Goal: Task Accomplishment & Management: Manage account settings

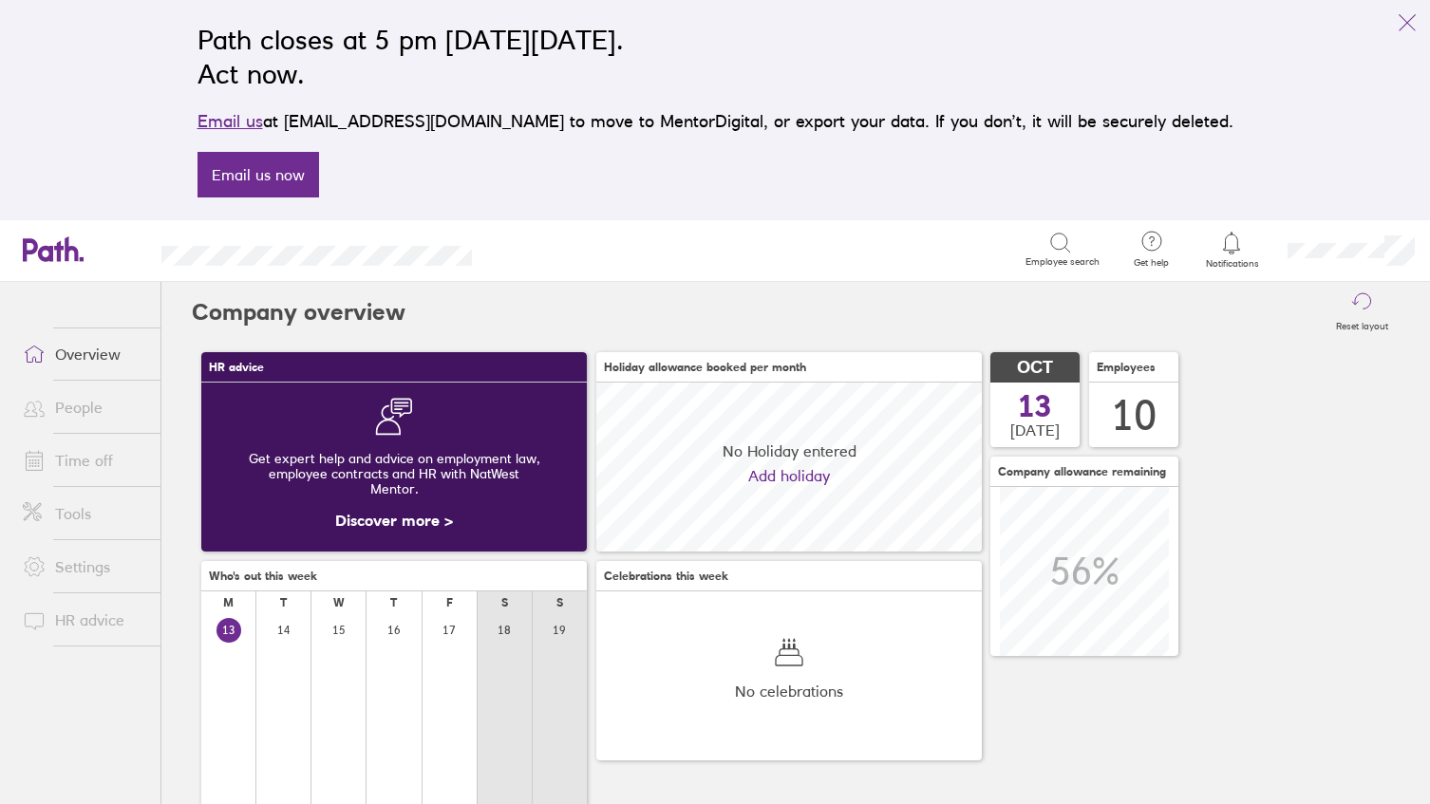
scroll to position [169, 385]
click at [1424, 24] on button "link" at bounding box center [1407, 23] width 38 height 38
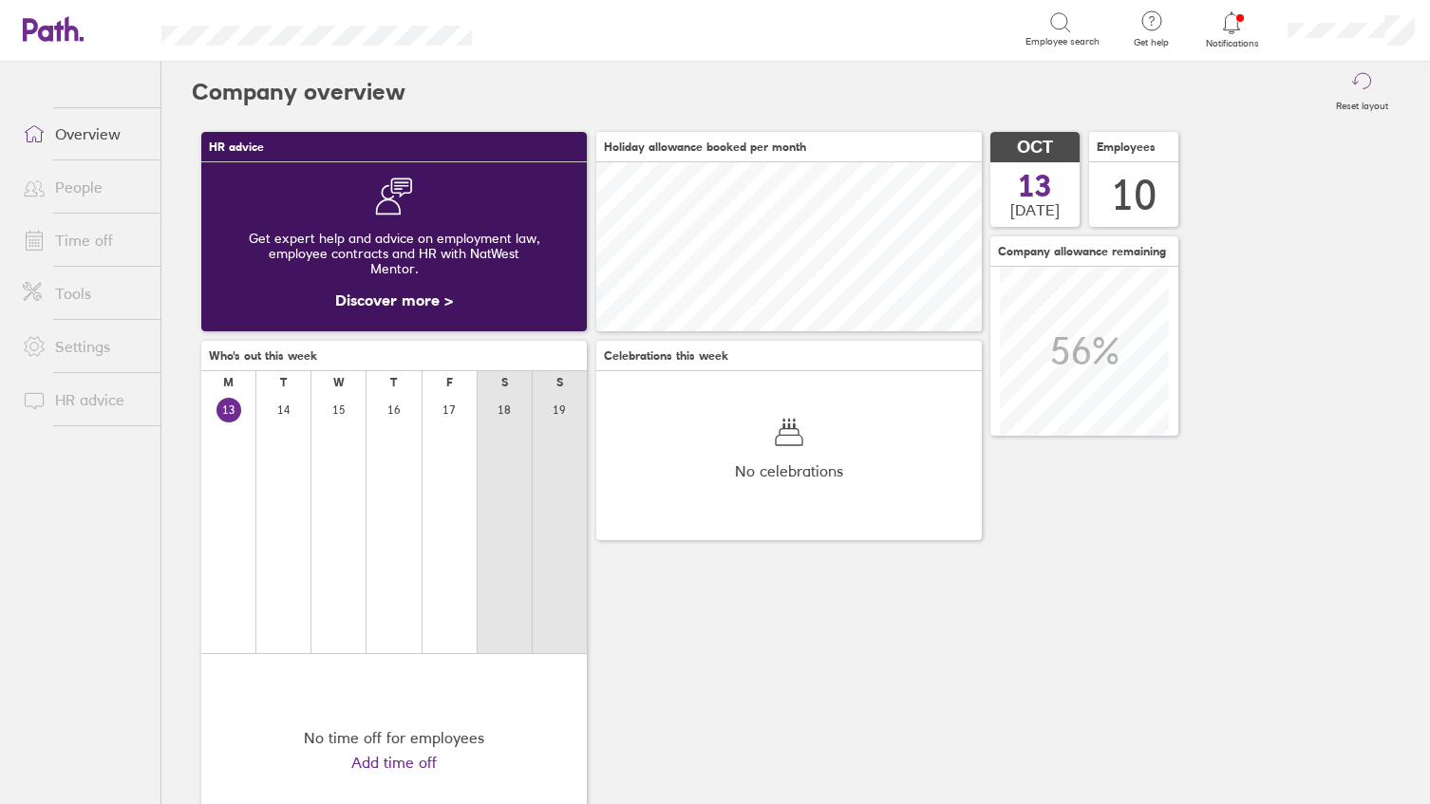
click at [1226, 17] on icon at bounding box center [1231, 22] width 23 height 23
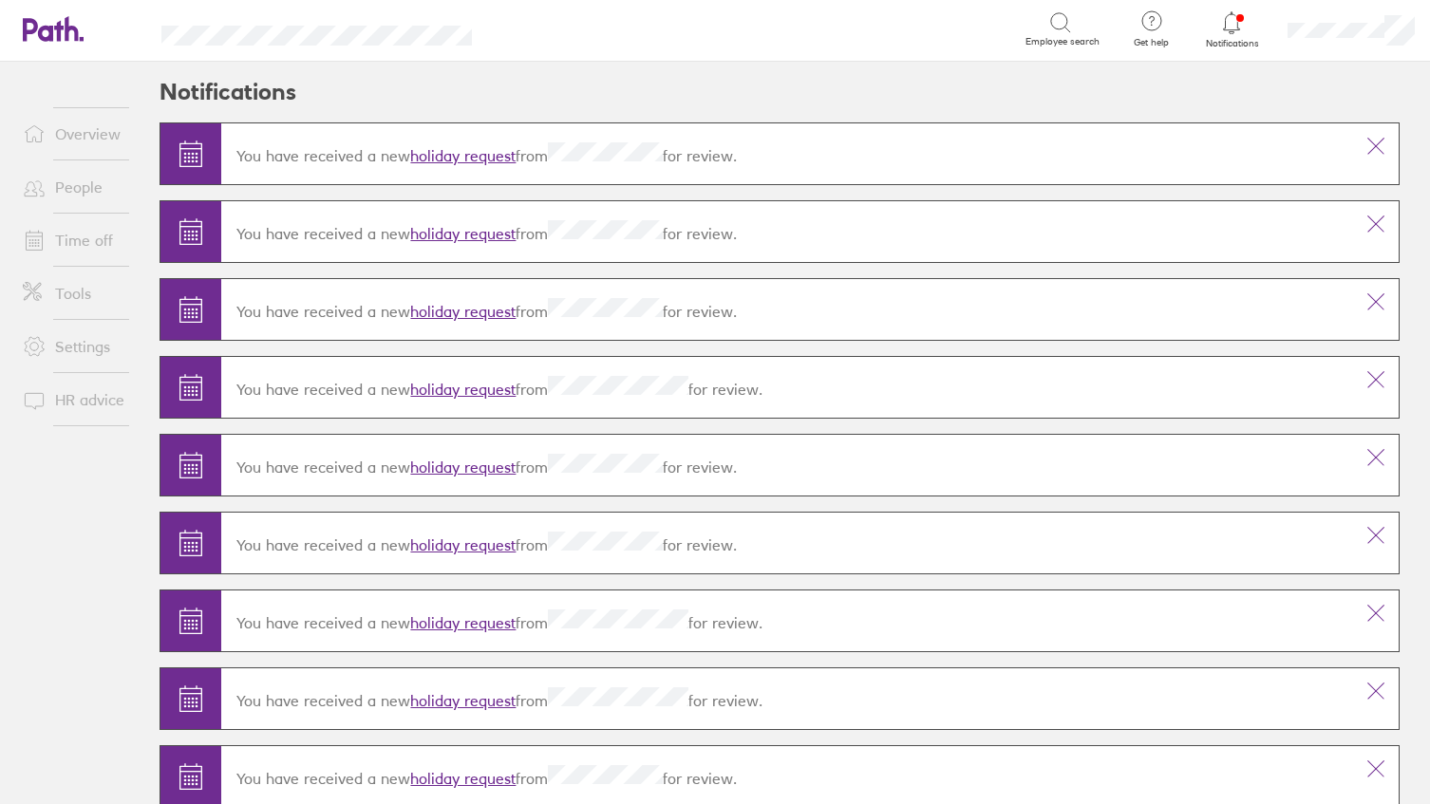
click at [455, 150] on link "holiday request" at bounding box center [462, 155] width 105 height 19
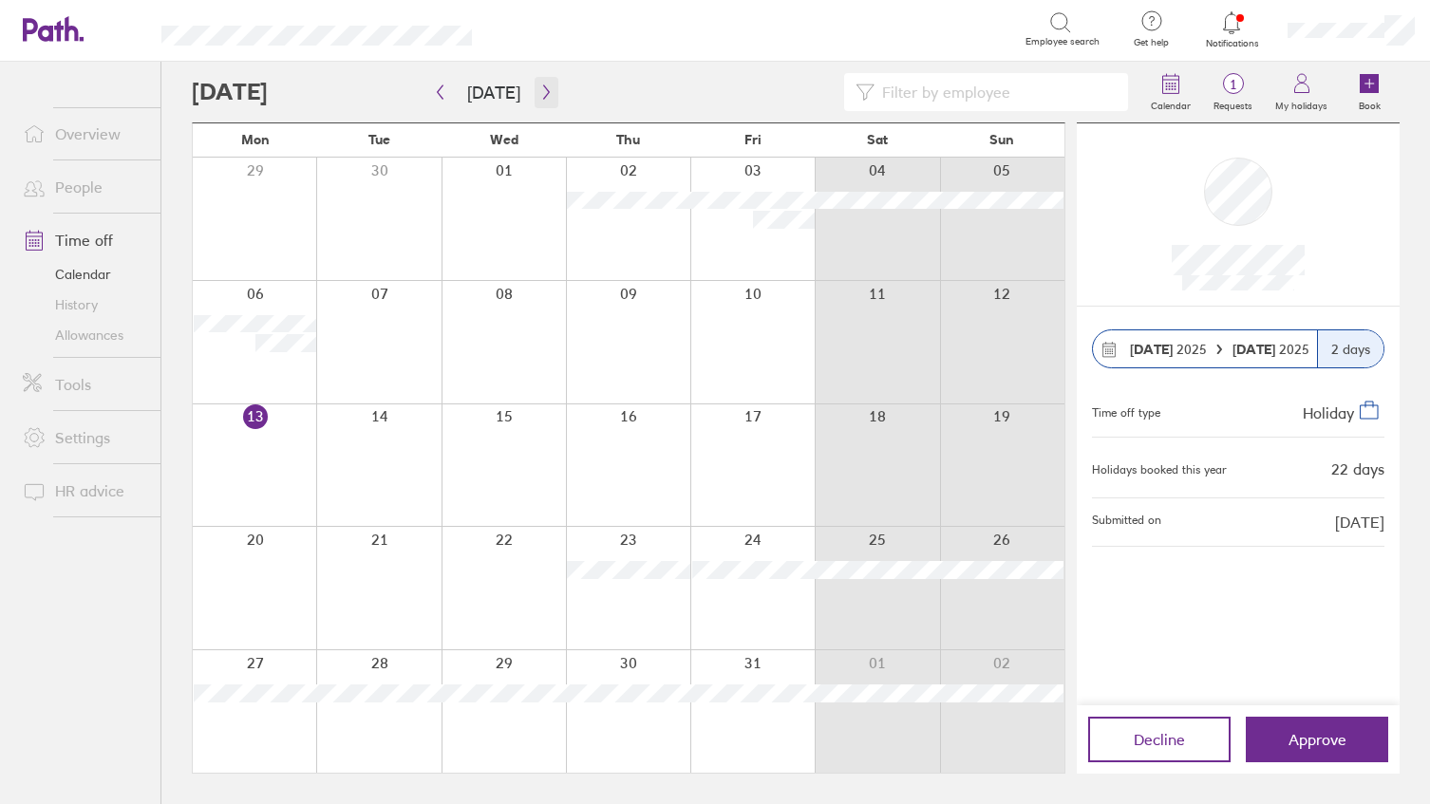
click at [535, 81] on button "button" at bounding box center [546, 92] width 24 height 31
click at [535, 83] on button "button" at bounding box center [546, 92] width 24 height 31
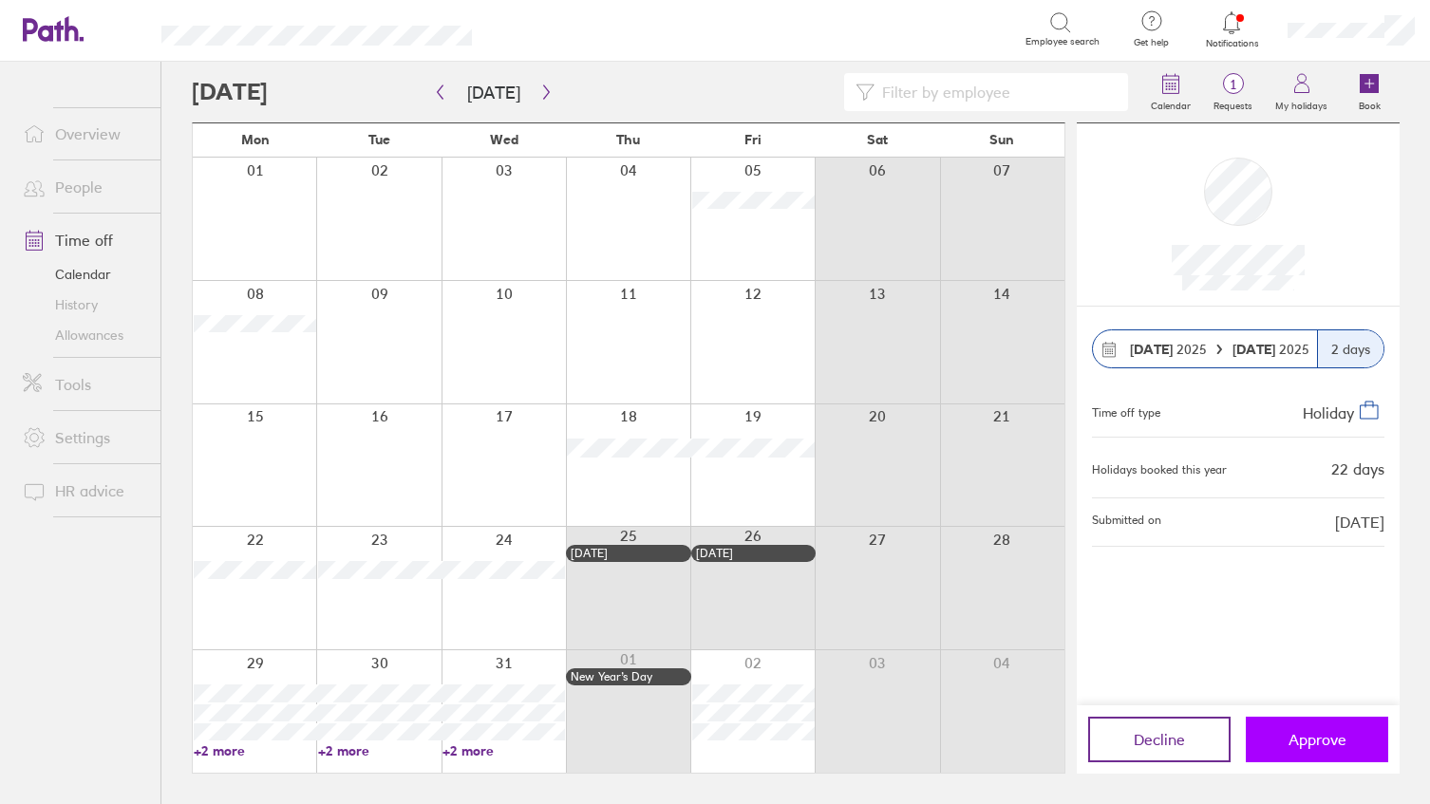
click at [1319, 728] on button "Approve" at bounding box center [1316, 740] width 142 height 46
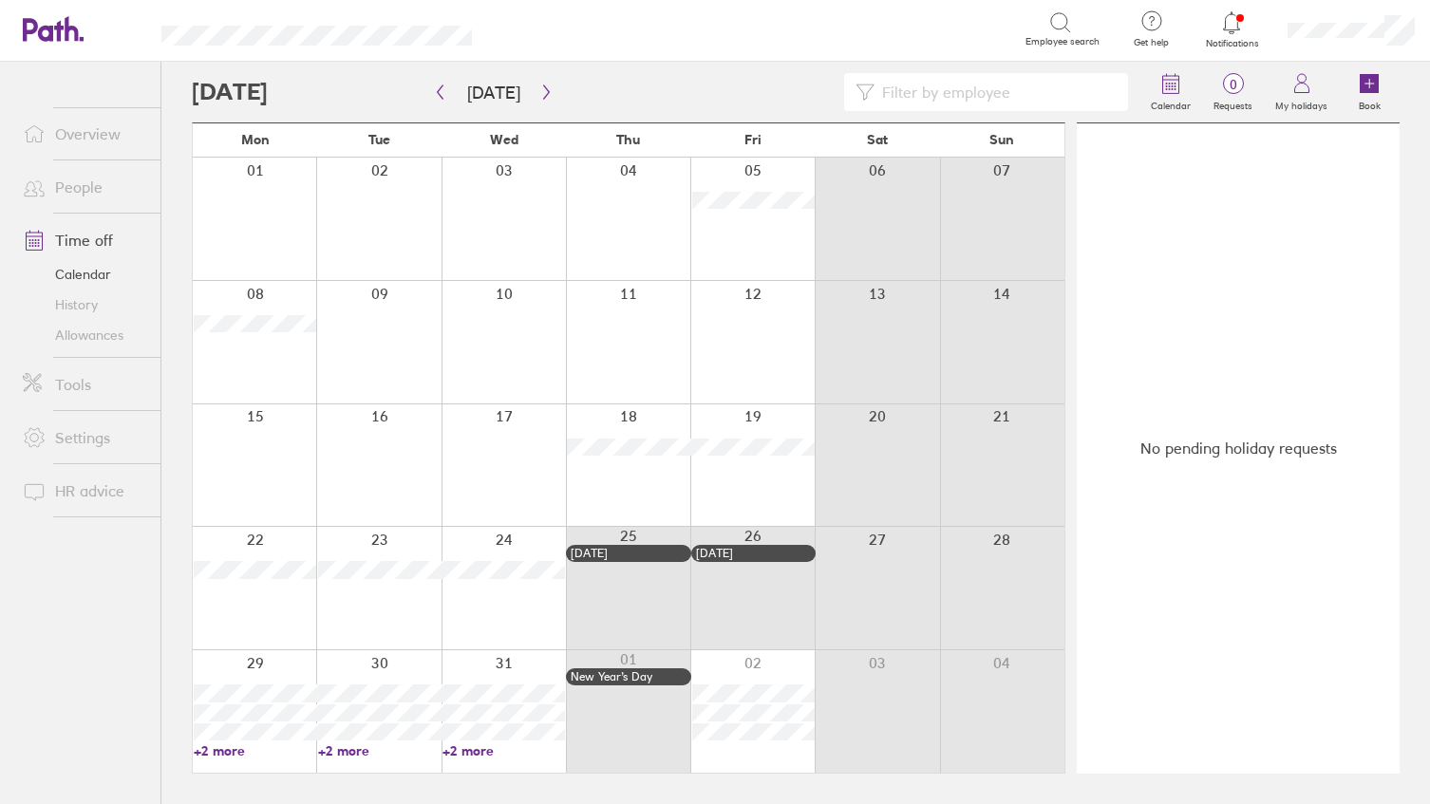
click at [1299, 744] on div "No pending holiday requests" at bounding box center [1237, 448] width 323 height 650
